Goal: Task Accomplishment & Management: Use online tool/utility

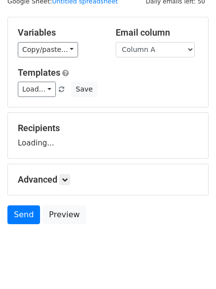
scroll to position [56, 0]
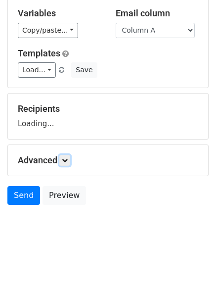
click at [70, 158] on link at bounding box center [64, 160] width 11 height 11
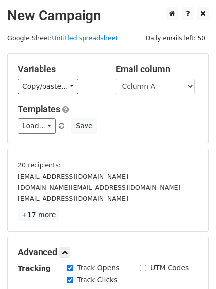
scroll to position [189, 0]
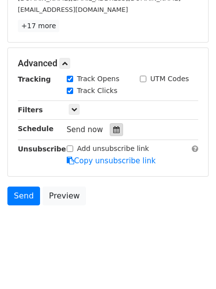
click at [113, 129] on icon at bounding box center [116, 129] width 6 height 7
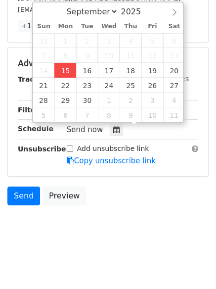
type input "2025-09-15 12:00"
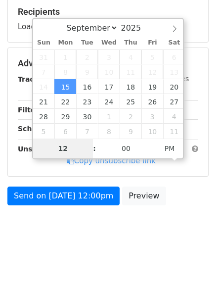
type input "4"
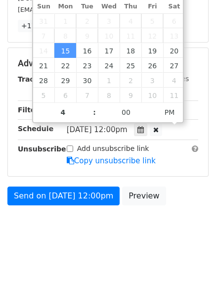
type input "2025-09-15 16:00"
click at [106, 254] on html "New Campaign Daily emails left: 50 Google Sheet: Untitled spreadsheet Variables…" at bounding box center [108, 50] width 216 height 478
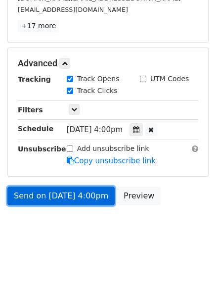
click at [55, 196] on link "Send on Sep 15 at 4:00pm" at bounding box center [60, 195] width 107 height 19
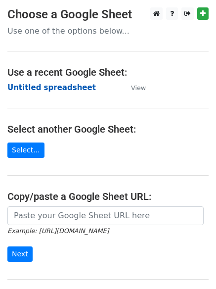
click at [35, 92] on td "Untitled spreadsheet" at bounding box center [64, 87] width 114 height 11
click at [34, 88] on strong "Untitled spreadsheet" at bounding box center [51, 87] width 88 height 9
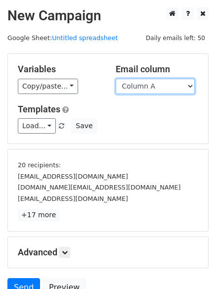
click at [139, 87] on select "Column A Column B Column C Column D Column E Column F" at bounding box center [155, 86] width 79 height 15
select select "Column B"
click at [116, 79] on select "Column A Column B Column C Column D Column E Column F" at bounding box center [155, 86] width 79 height 15
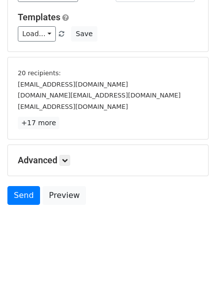
click at [71, 154] on div "Advanced Tracking Track Opens UTM Codes Track Clicks Filters Only include sprea…" at bounding box center [108, 160] width 200 height 31
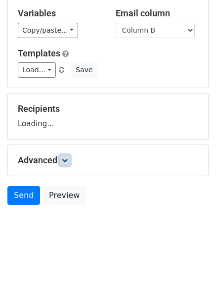
click at [70, 164] on link at bounding box center [64, 160] width 11 height 11
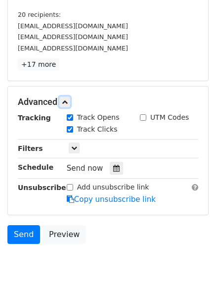
scroll to position [152, 0]
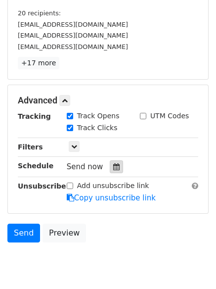
click at [113, 166] on icon at bounding box center [116, 166] width 6 height 7
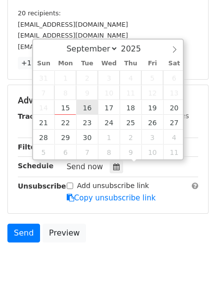
type input "2025-09-16 12:00"
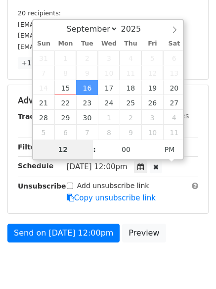
type input "5"
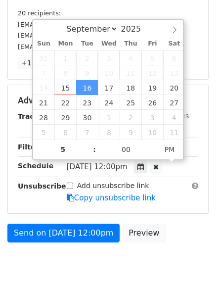
type input "2025-09-16 17:00"
click at [91, 259] on body "New Campaign Daily emails left: 50 Google Sheet: Untitled spreadsheet Variables…" at bounding box center [108, 71] width 216 height 431
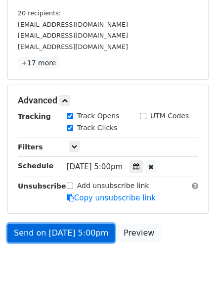
click at [69, 232] on link "Send on Sep 16 at 5:00pm" at bounding box center [60, 232] width 107 height 19
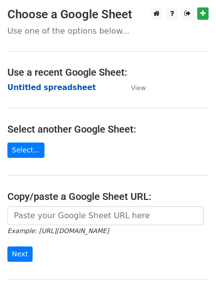
click at [31, 90] on strong "Untitled spreadsheet" at bounding box center [51, 87] width 88 height 9
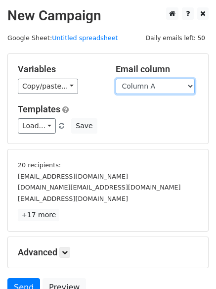
click at [158, 89] on select "Column A Column B Column C Column D Column E Column F" at bounding box center [155, 86] width 79 height 15
select select "Column C"
click at [116, 79] on select "Column A Column B Column C Column D Column E Column F" at bounding box center [155, 86] width 79 height 15
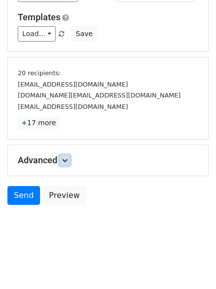
click at [68, 161] on icon at bounding box center [65, 160] width 6 height 6
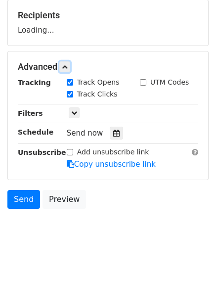
scroll to position [153, 0]
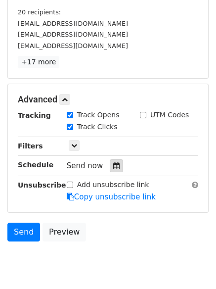
click at [113, 164] on icon at bounding box center [116, 165] width 6 height 7
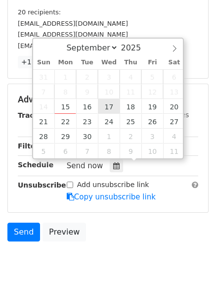
type input "2025-09-17 12:00"
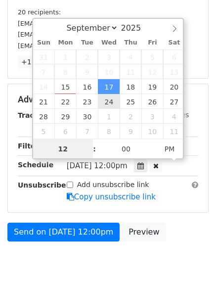
scroll to position [0, 0]
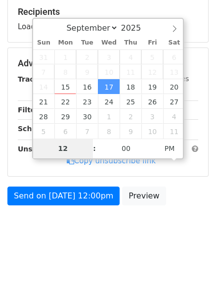
type input "6"
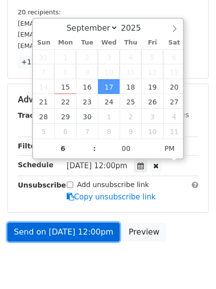
type input "2025-09-17 18:00"
click at [60, 231] on link "Send on Sep 17 at 12:00pm" at bounding box center [63, 231] width 112 height 19
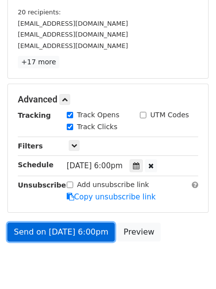
click at [60, 231] on link "Send on Sep 17 at 6:00pm" at bounding box center [60, 231] width 107 height 19
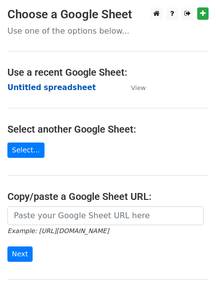
click at [36, 89] on strong "Untitled spreadsheet" at bounding box center [51, 87] width 88 height 9
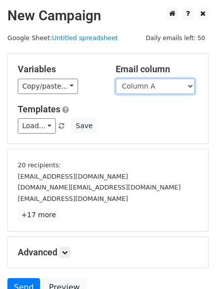
click at [158, 82] on select "Column A Column B Column C Column D Column E Column F" at bounding box center [155, 86] width 79 height 15
select select "Column D"
click at [116, 79] on select "Column A Column B Column C Column D Column E Column F" at bounding box center [155, 86] width 79 height 15
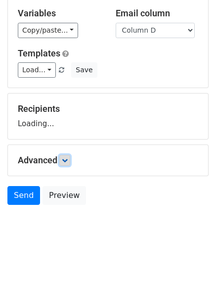
click at [69, 165] on link at bounding box center [64, 160] width 11 height 11
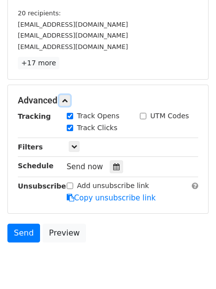
scroll to position [152, 0]
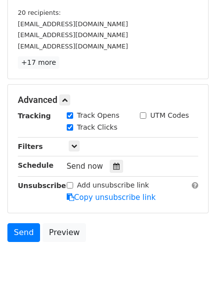
click at [111, 176] on div "Tracking Track Opens UTM Codes Track Clicks Filters Only include spreadsheet ro…" at bounding box center [108, 156] width 180 height 92
click at [115, 167] on icon at bounding box center [116, 166] width 6 height 7
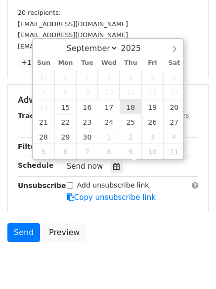
type input "2025-09-18 12:00"
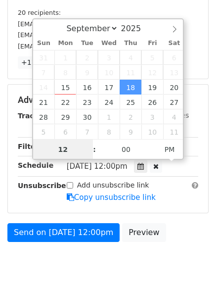
scroll to position [0, 0]
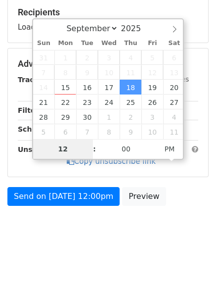
type input "7"
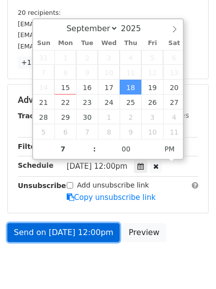
type input "2025-09-18 19:00"
click at [81, 229] on link "Send on Sep 18 at 12:00pm" at bounding box center [63, 232] width 112 height 19
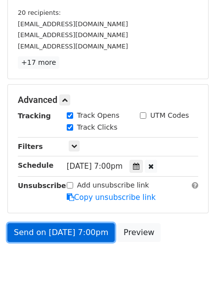
click at [81, 229] on link "Send on Sep 18 at 7:00pm" at bounding box center [60, 232] width 107 height 19
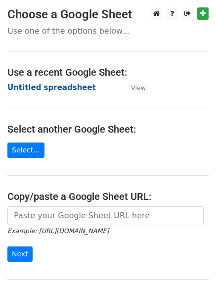
click at [30, 87] on strong "Untitled spreadsheet" at bounding box center [51, 87] width 88 height 9
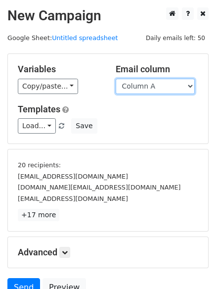
click at [157, 88] on select "Column A Column B Column C Column D Column E Column F" at bounding box center [155, 86] width 79 height 15
select select "Column E"
click at [116, 79] on select "Column A Column B Column C Column D Column E Column F" at bounding box center [155, 86] width 79 height 15
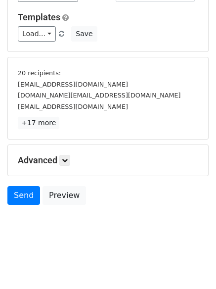
click at [68, 166] on div "Advanced Tracking Track Opens UTM Codes Track Clicks Filters Only include sprea…" at bounding box center [108, 160] width 200 height 31
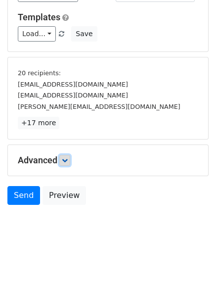
click at [70, 160] on link at bounding box center [64, 160] width 11 height 11
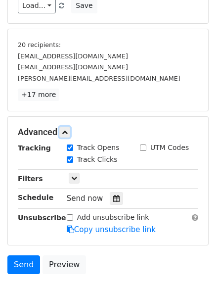
scroll to position [189, 0]
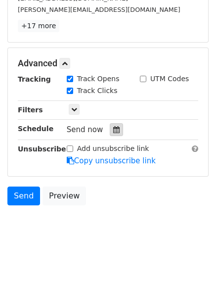
click at [113, 129] on icon at bounding box center [116, 129] width 6 height 7
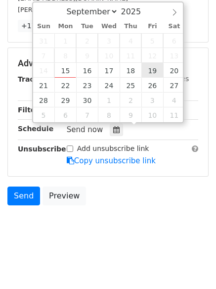
type input "2025-09-19 12:00"
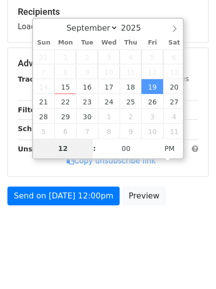
type input "8"
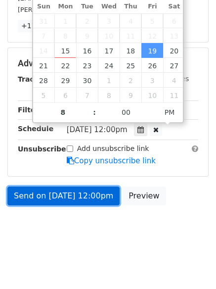
type input "2025-09-19 20:00"
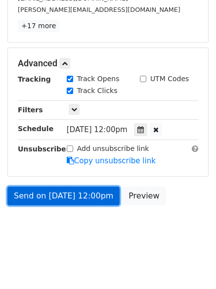
click at [67, 192] on link "Send on Sep 19 at 12:00pm" at bounding box center [63, 195] width 112 height 19
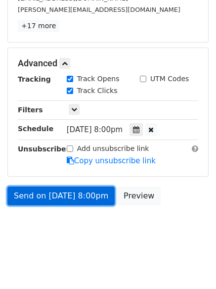
click at [67, 192] on link "Send on Sep 19 at 8:00pm" at bounding box center [60, 195] width 107 height 19
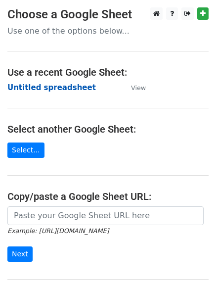
click at [29, 86] on strong "Untitled spreadsheet" at bounding box center [51, 87] width 88 height 9
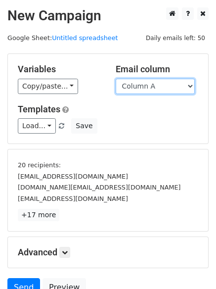
click at [156, 90] on select "Column A Column B Column C Column D Column E Column F" at bounding box center [155, 86] width 79 height 15
select select "Column F"
click at [116, 79] on select "Column A Column B Column C Column D Column E Column F" at bounding box center [155, 86] width 79 height 15
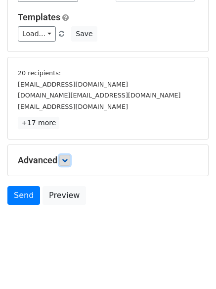
click at [64, 159] on icon at bounding box center [65, 160] width 6 height 6
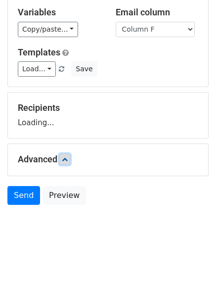
scroll to position [56, 0]
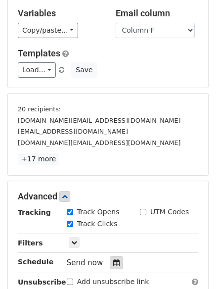
click at [113, 265] on icon at bounding box center [116, 262] width 6 height 7
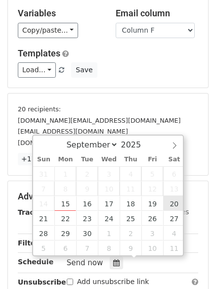
type input "[DATE] 12:00"
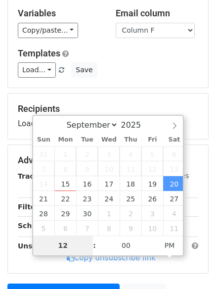
type input "9"
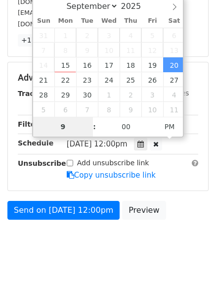
scroll to position [189, 0]
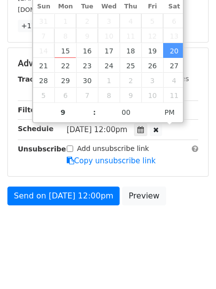
type input "[DATE] 21:00"
click at [98, 238] on body "New Campaign Daily emails left: 50 Google Sheet: Untitled spreadsheet Variables…" at bounding box center [108, 34] width 216 height 431
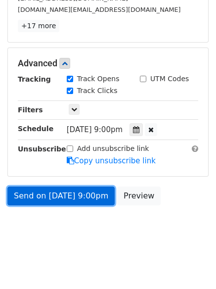
click at [66, 194] on link "Send on [DATE] 9:00pm" at bounding box center [60, 195] width 107 height 19
